Goal: Book appointment/travel/reservation

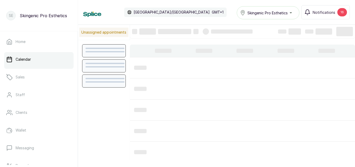
scroll to position [175, 0]
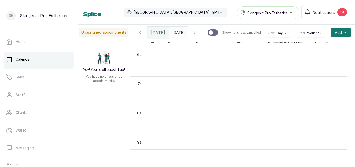
type input "dd/MM/yyyy"
click at [178, 32] on input "dd/MM/yyyy" at bounding box center [174, 31] width 8 height 9
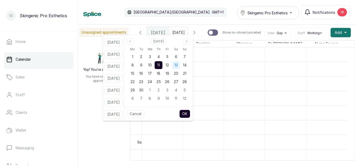
click at [180, 61] on div "13" at bounding box center [176, 65] width 8 height 8
click at [190, 112] on button "OK" at bounding box center [184, 114] width 11 height 8
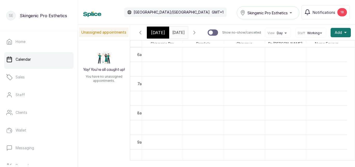
type input "[DATE]"
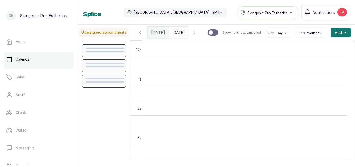
scroll to position [175, 0]
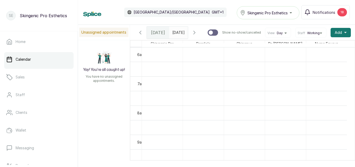
click at [177, 35] on span "[DATE]" at bounding box center [178, 32] width 12 height 5
type input "dd/MM/yyyy"
click at [178, 34] on input "dd/MM/yyyy" at bounding box center [174, 31] width 8 height 9
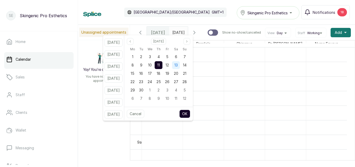
click at [178, 66] on span "13" at bounding box center [176, 65] width 3 height 4
click at [189, 114] on button "OK" at bounding box center [184, 114] width 11 height 8
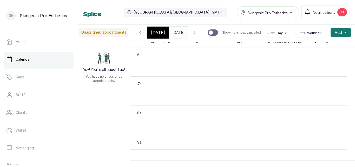
type input "[DATE]"
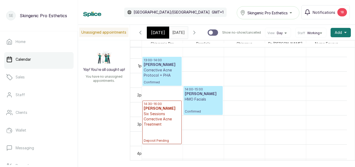
scroll to position [369, 0]
click at [149, 124] on p "Six Sessions Corrective Acne Treatment" at bounding box center [162, 119] width 37 height 16
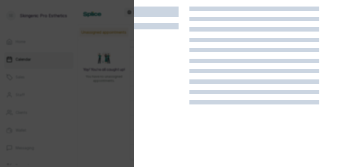
click at [149, 124] on div at bounding box center [161, 90] width 55 height 167
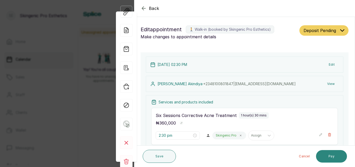
click at [335, 155] on button "Pay" at bounding box center [331, 156] width 31 height 12
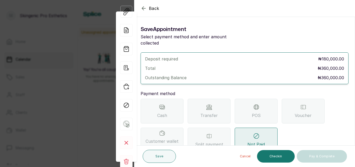
click at [221, 108] on div "Transfer" at bounding box center [209, 111] width 43 height 25
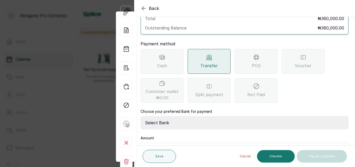
scroll to position [77, 0]
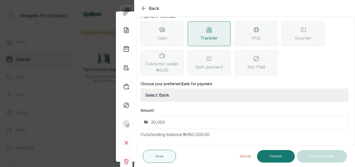
click at [176, 118] on input "text" at bounding box center [248, 121] width 194 height 7
type input "200"
click at [174, 88] on select "Select Bank Skingenic Pro Esthetics First City Monument Bank SKINGENIC PRO ESTH…" at bounding box center [245, 94] width 208 height 13
select select "c79eea2b-aeb8-454d-b486-470d48a76130"
click at [141, 88] on select "Select Bank Skingenic Pro Esthetics First City Monument Bank SKINGENIC PRO ESTH…" at bounding box center [245, 94] width 208 height 13
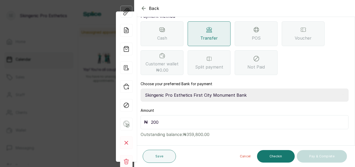
click at [161, 119] on input "200" at bounding box center [248, 121] width 194 height 7
type input "200,000"
click at [169, 156] on button "Save" at bounding box center [159, 156] width 33 height 13
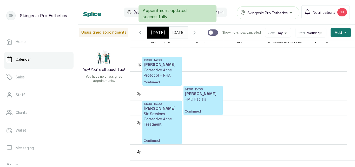
scroll to position [0, 0]
